Goal: Task Accomplishment & Management: Use online tool/utility

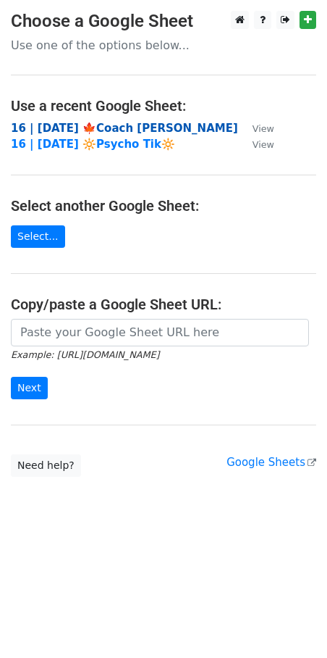
click at [97, 130] on strong "16 | SEP 13 '25 🍁Coach Tik" at bounding box center [124, 128] width 227 height 13
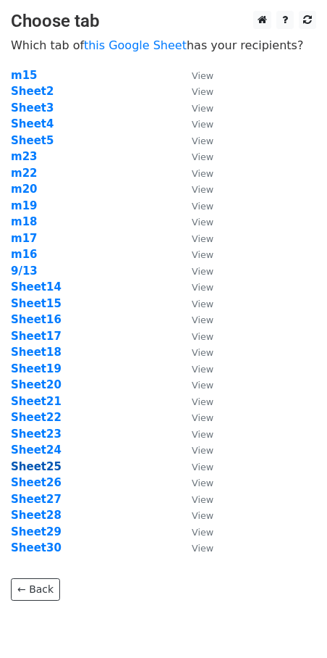
click at [38, 468] on strong "Sheet25" at bounding box center [36, 466] width 51 height 13
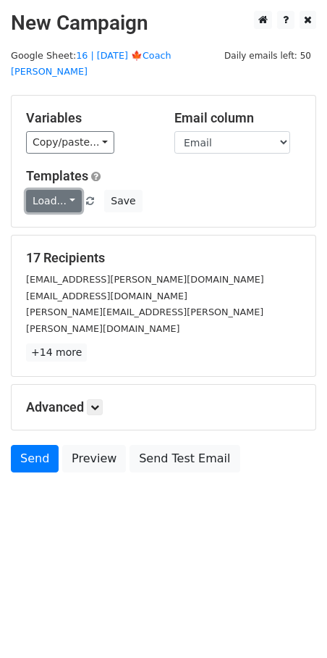
click at [38, 190] on link "Load..." at bounding box center [54, 201] width 56 height 22
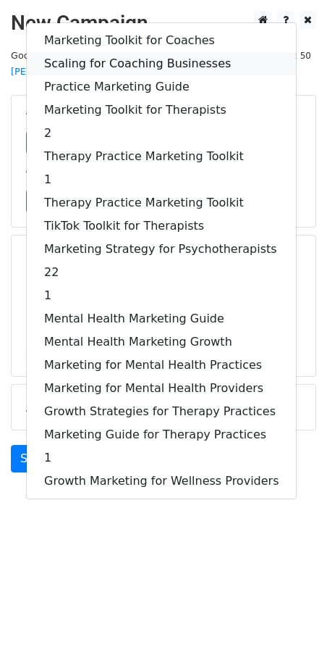
click at [122, 52] on link "Scaling for Coaching Businesses" at bounding box center [161, 63] width 269 height 23
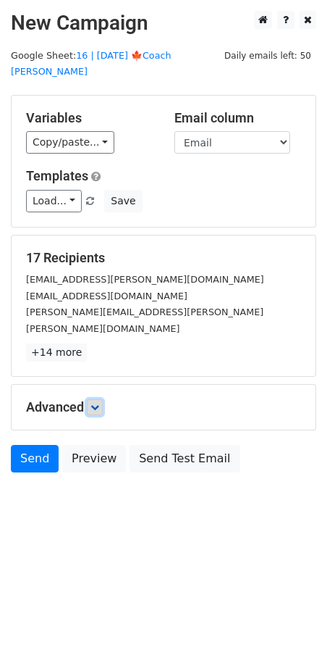
click at [99, 399] on link at bounding box center [95, 407] width 16 height 16
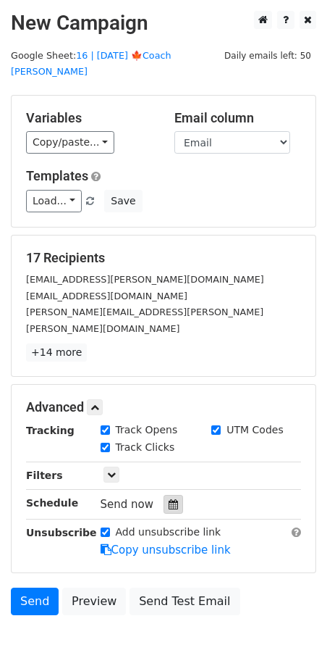
click at [169, 499] on icon at bounding box center [173, 504] width 9 height 10
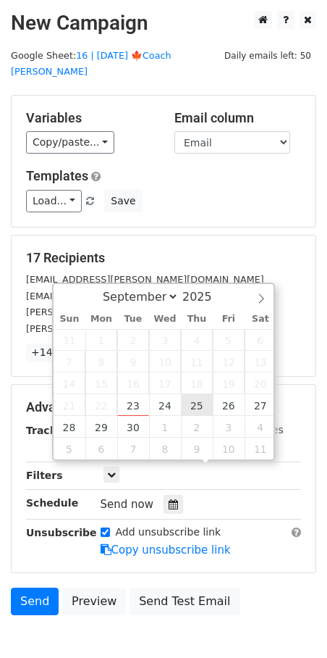
type input "2025-09-25 12:00"
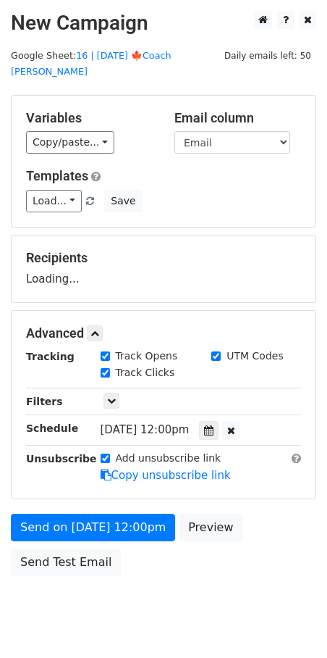
click at [118, 522] on div "Send on Sep 25 at 12:00pm Preview Send Test Email" at bounding box center [163, 549] width 327 height 70
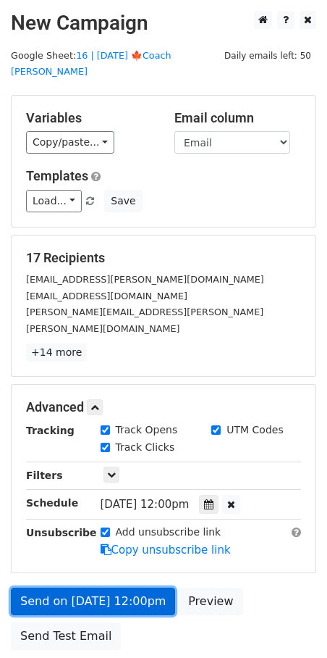
click at [91, 587] on link "Send on Sep 25 at 12:00pm" at bounding box center [93, 601] width 164 height 28
click at [38, 587] on link "Send on Sep 25 at 12:00pm" at bounding box center [93, 601] width 164 height 28
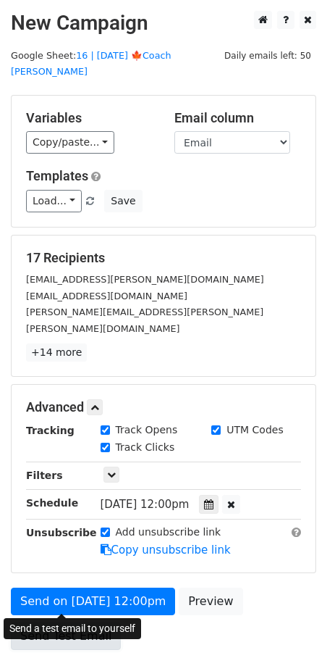
click at [38, 622] on link "Send Test Email" at bounding box center [66, 636] width 110 height 28
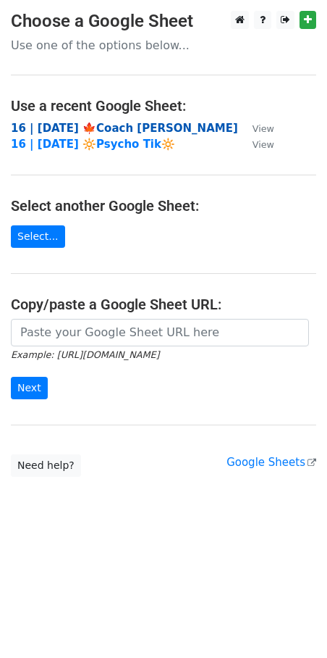
click at [42, 127] on strong "16 | SEP 13 '25 🍁Coach Tik" at bounding box center [124, 128] width 227 height 13
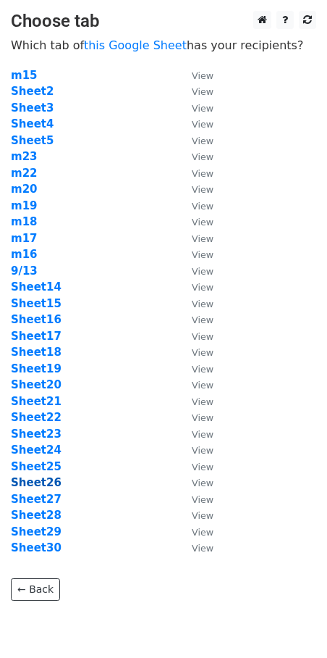
click at [41, 479] on strong "Sheet26" at bounding box center [36, 482] width 51 height 13
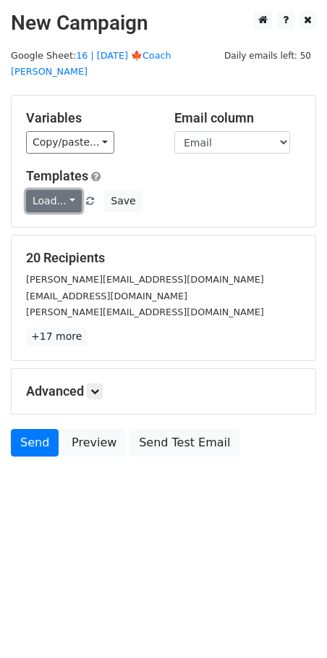
click at [46, 190] on link "Load..." at bounding box center [54, 201] width 56 height 22
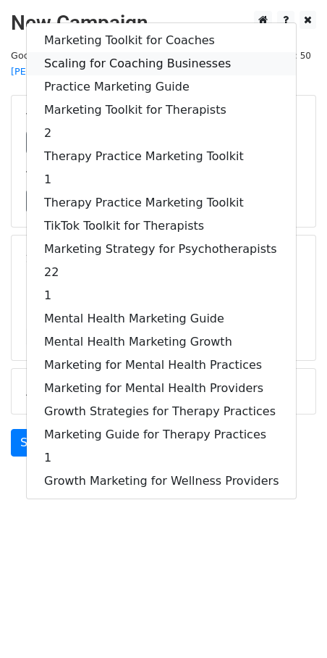
click at [135, 52] on link "Scaling for Coaching Businesses" at bounding box center [161, 63] width 269 height 23
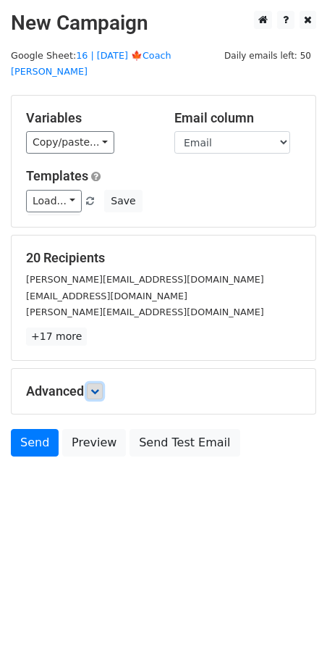
click at [91, 383] on link at bounding box center [95, 391] width 16 height 16
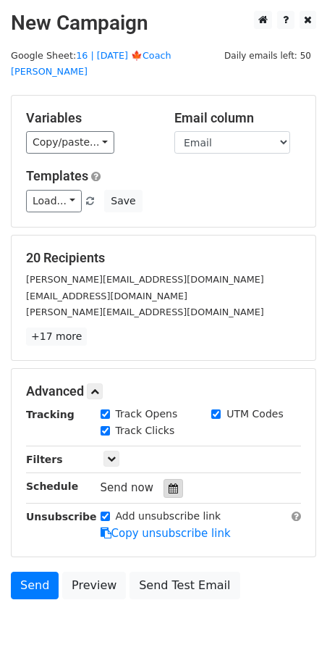
click at [169, 483] on icon at bounding box center [173, 488] width 9 height 10
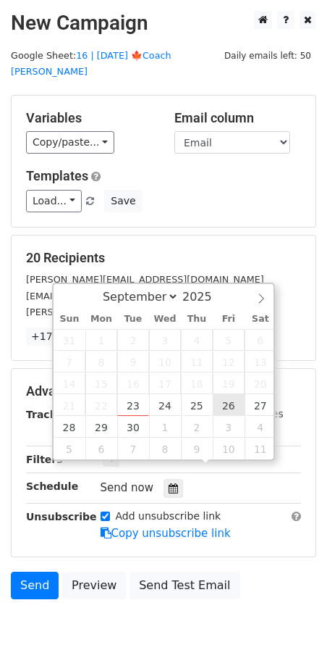
type input "2025-09-26 12:00"
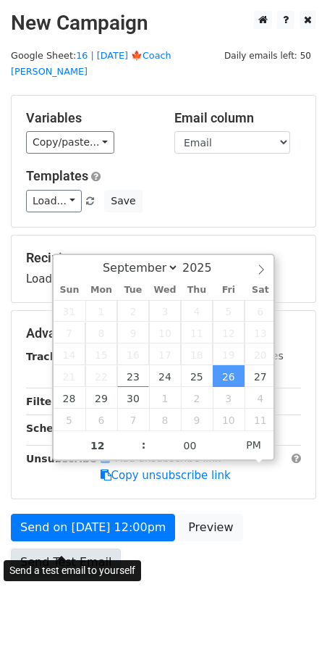
click at [99, 548] on link "Send Test Email" at bounding box center [66, 562] width 110 height 28
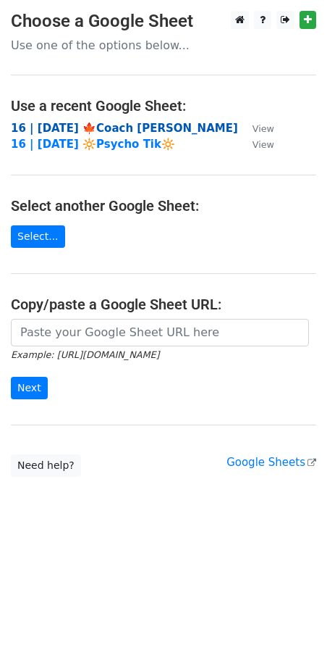
click at [87, 127] on strong "16 | [DATE] 🍁Coach [PERSON_NAME]" at bounding box center [124, 128] width 227 height 13
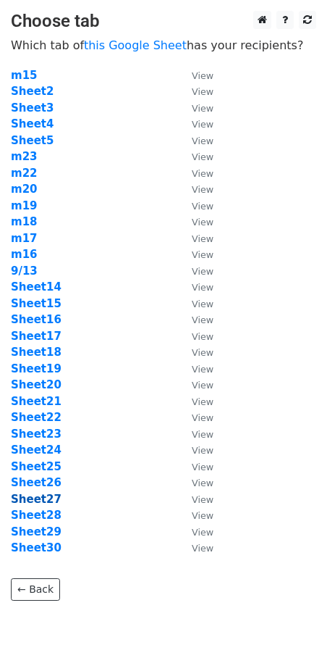
click at [40, 498] on strong "Sheet27" at bounding box center [36, 499] width 51 height 13
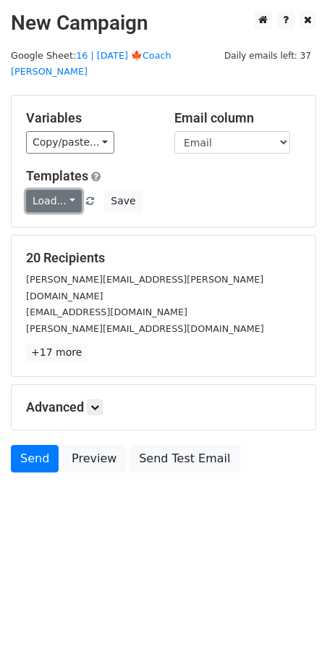
click at [58, 190] on link "Load..." at bounding box center [54, 201] width 56 height 22
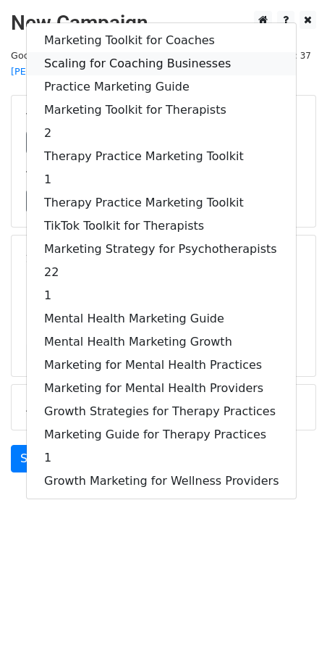
click at [122, 52] on link "Scaling for Coaching Businesses" at bounding box center [161, 63] width 269 height 23
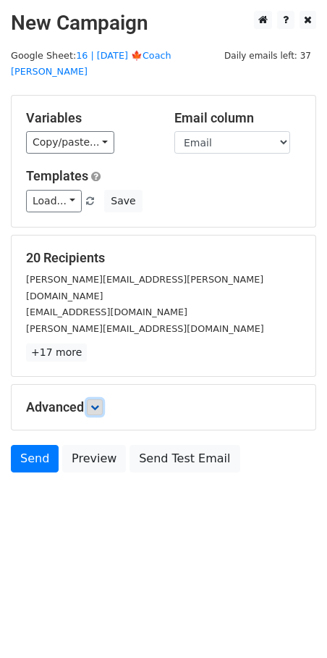
click at [97, 403] on icon at bounding box center [95, 407] width 9 height 9
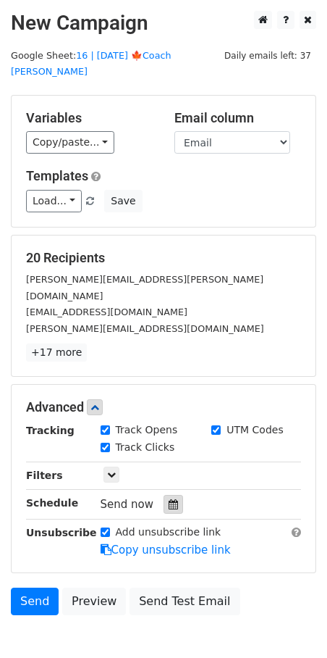
click at [164, 495] on div at bounding box center [174, 504] width 20 height 19
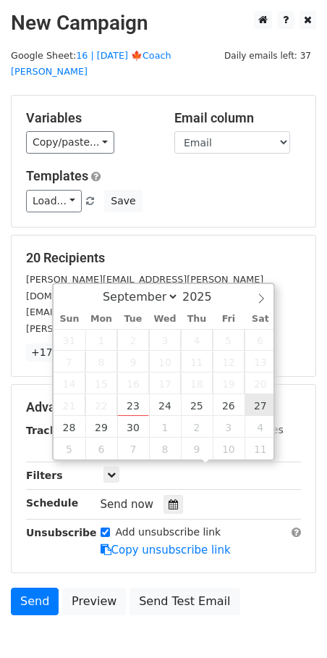
type input "2025-09-27 12:00"
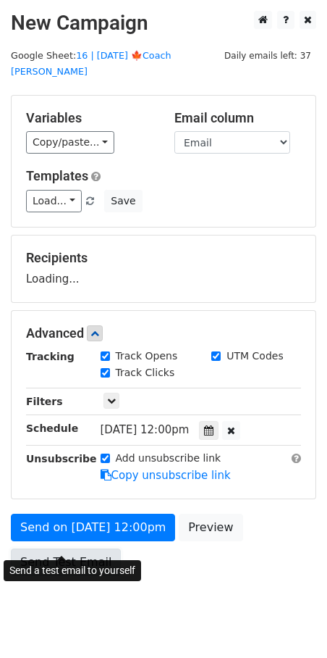
click at [77, 548] on link "Send Test Email" at bounding box center [66, 562] width 110 height 28
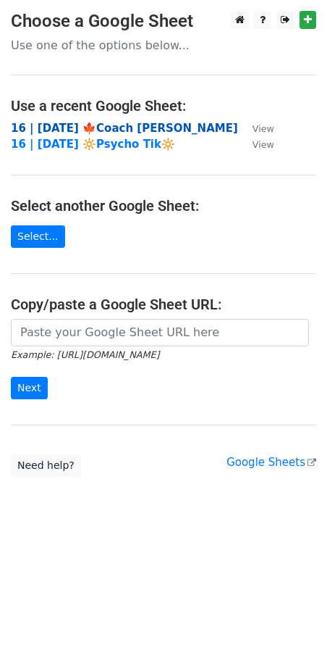
click at [119, 122] on strong "16 | [DATE] 🍁Coach [PERSON_NAME]" at bounding box center [124, 128] width 227 height 13
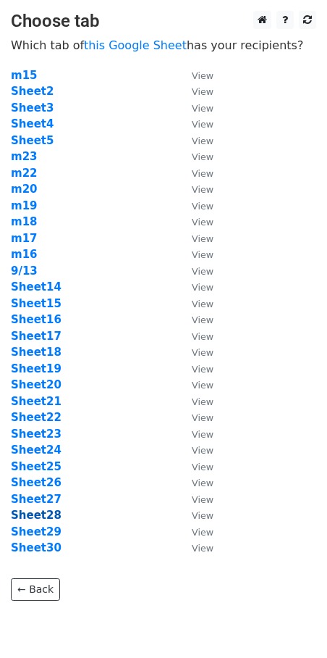
click at [40, 516] on strong "Sheet28" at bounding box center [36, 515] width 51 height 13
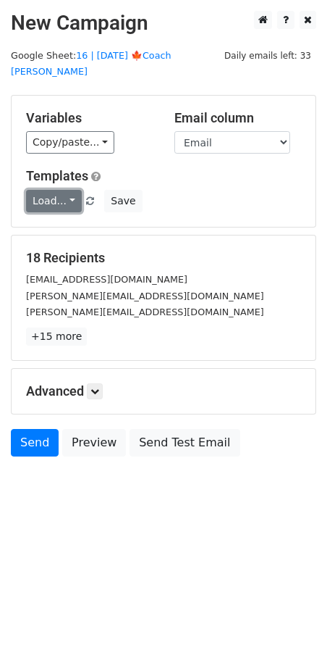
click at [60, 190] on link "Load..." at bounding box center [54, 201] width 56 height 22
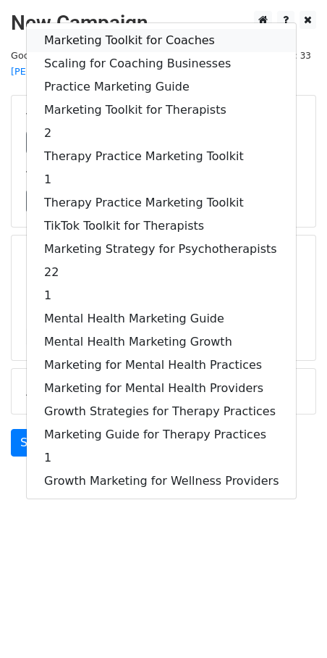
click at [99, 29] on link "Marketing Toolkit for Coaches" at bounding box center [161, 40] width 269 height 23
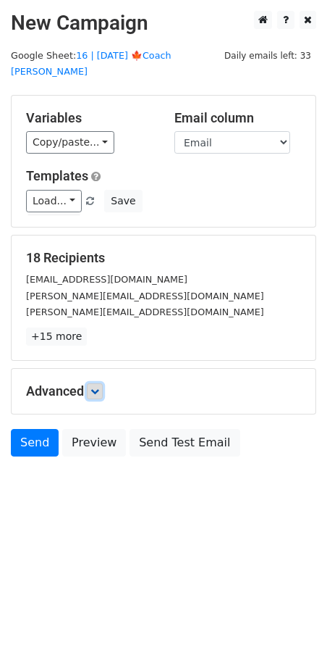
click at [95, 387] on icon at bounding box center [95, 391] width 9 height 9
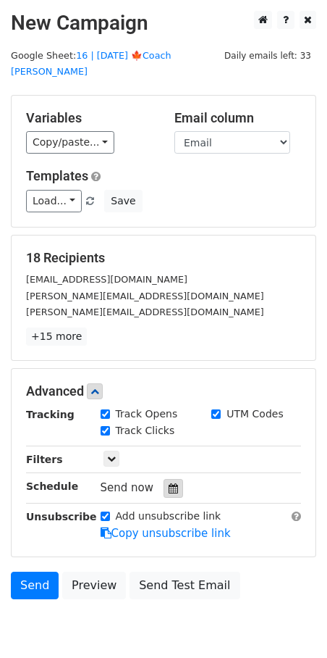
click at [171, 483] on icon at bounding box center [173, 488] width 9 height 10
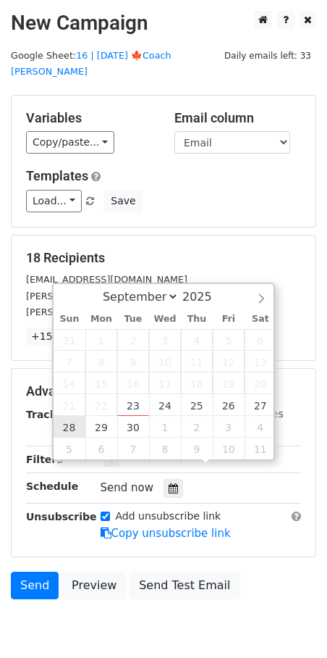
type input "[DATE] 12:00"
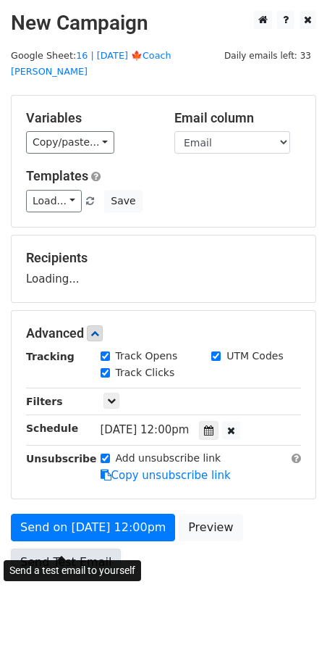
click at [80, 548] on link "Send Test Email" at bounding box center [66, 562] width 110 height 28
